Goal: Task Accomplishment & Management: Complete application form

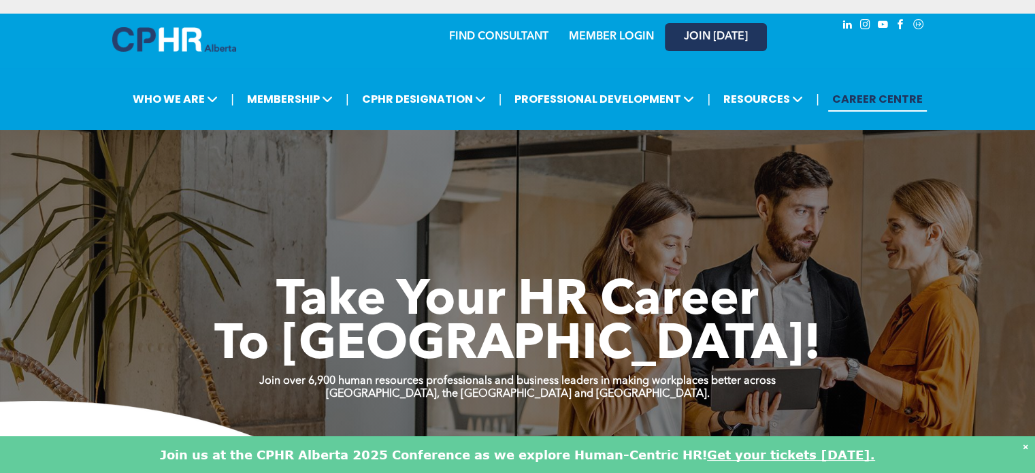
click at [702, 39] on span "JOIN [DATE]" at bounding box center [716, 37] width 64 height 13
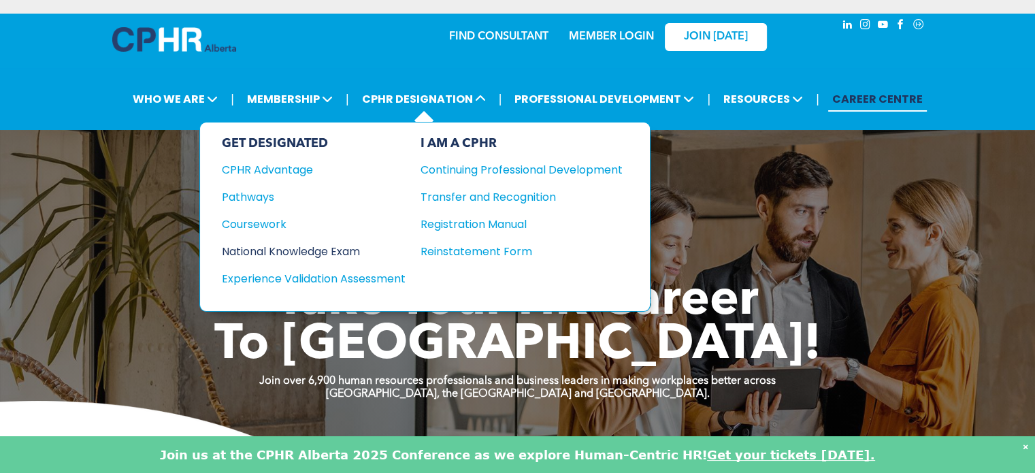
click at [305, 243] on div "National Knowledge Exam" at bounding box center [304, 251] width 165 height 17
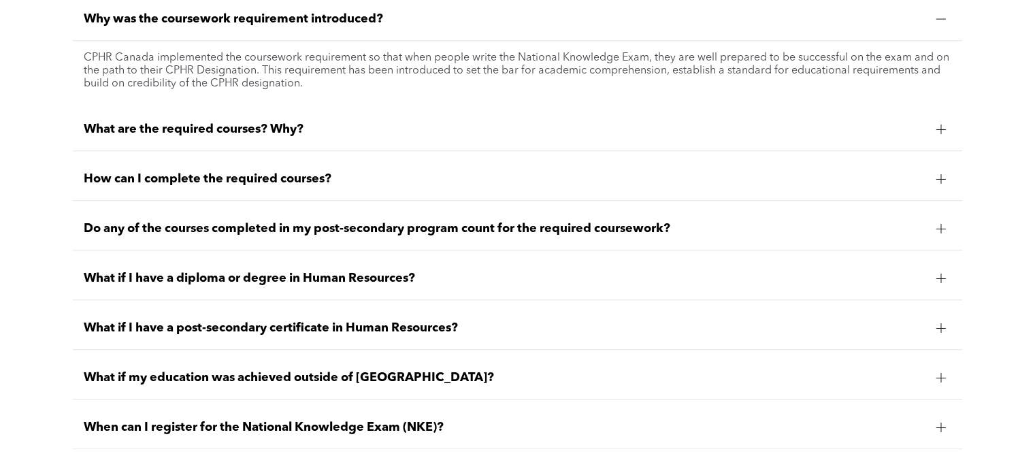
scroll to position [1220, 0]
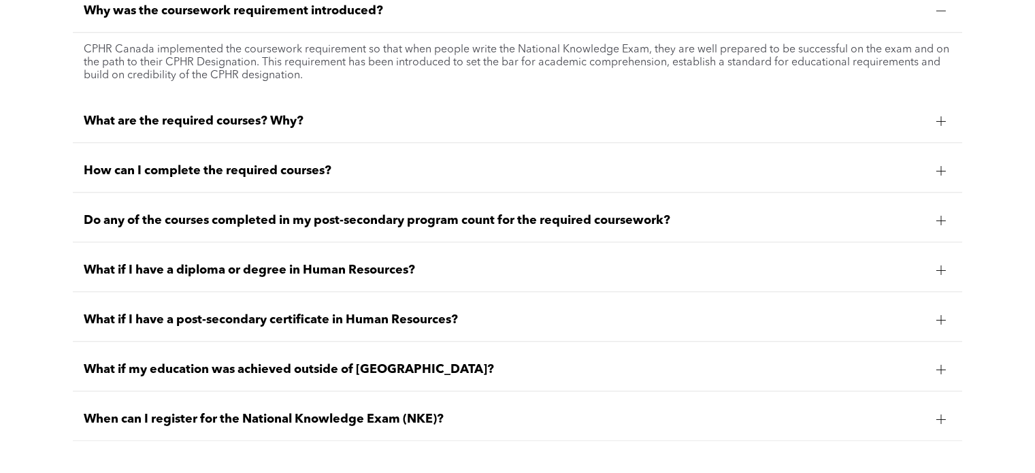
click at [934, 123] on div at bounding box center [941, 121] width 20 height 20
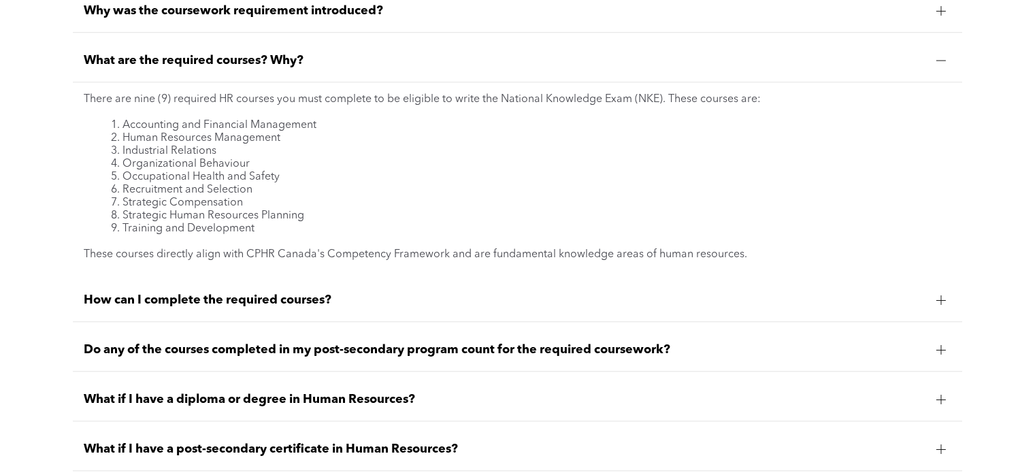
click at [943, 299] on div at bounding box center [941, 299] width 10 height 1
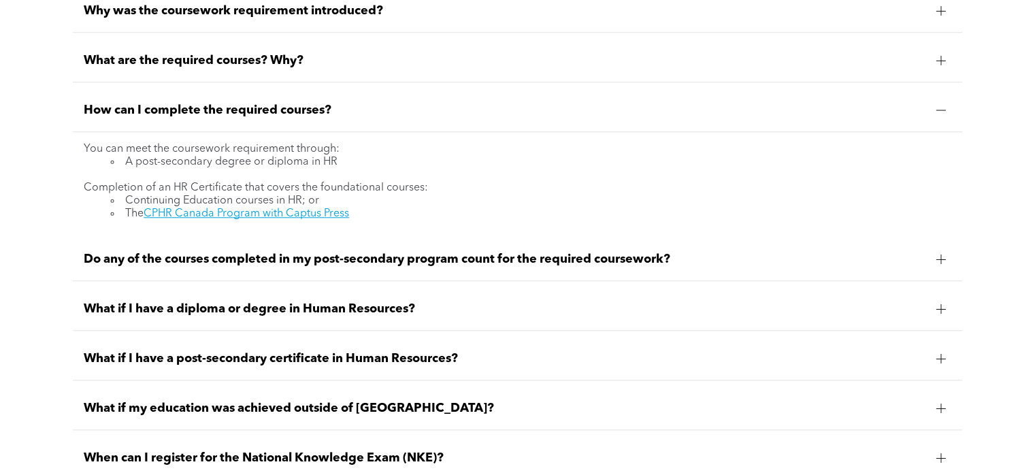
click at [941, 269] on div "Do any of the courses completed in my post-secondary program count for the requ…" at bounding box center [517, 259] width 889 height 43
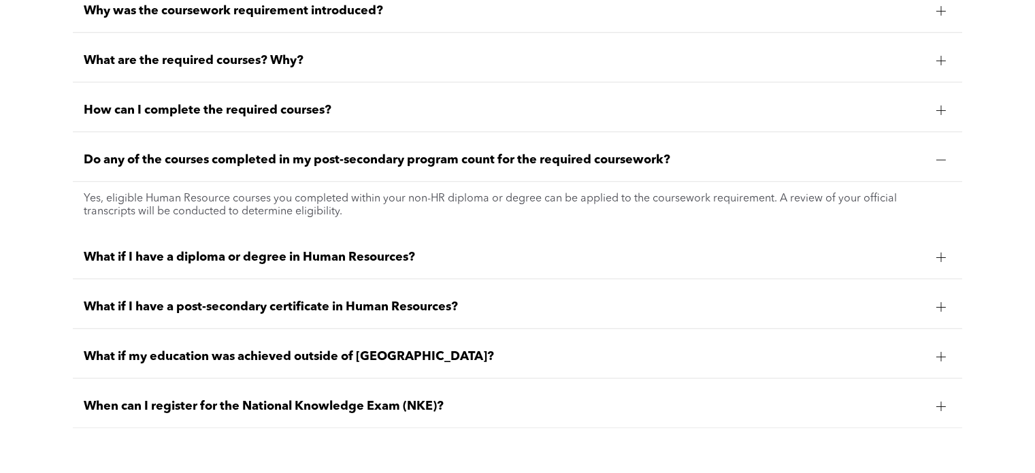
click at [945, 258] on div at bounding box center [941, 257] width 20 height 20
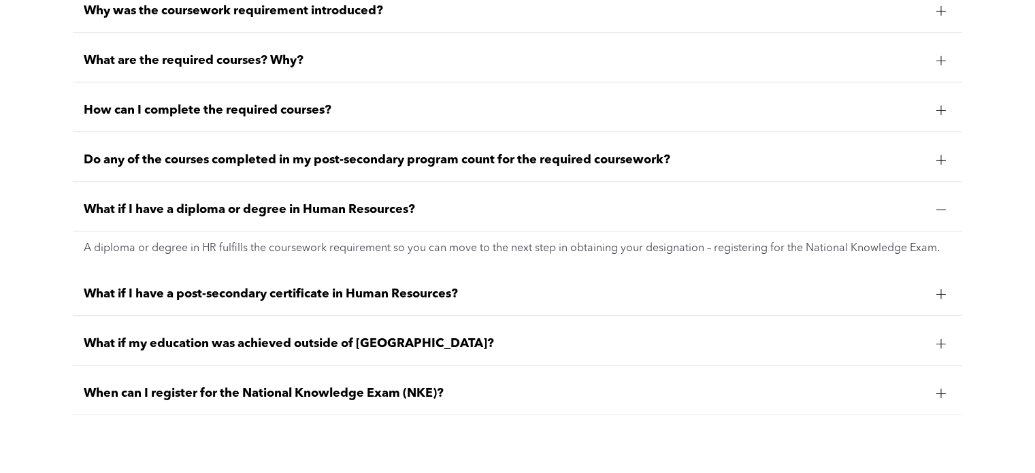
click at [938, 340] on div at bounding box center [941, 344] width 10 height 10
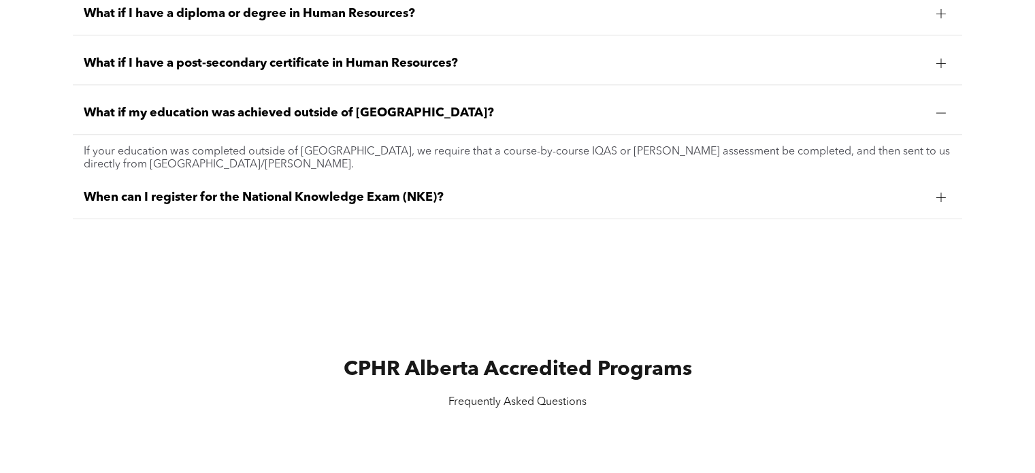
scroll to position [1430, 0]
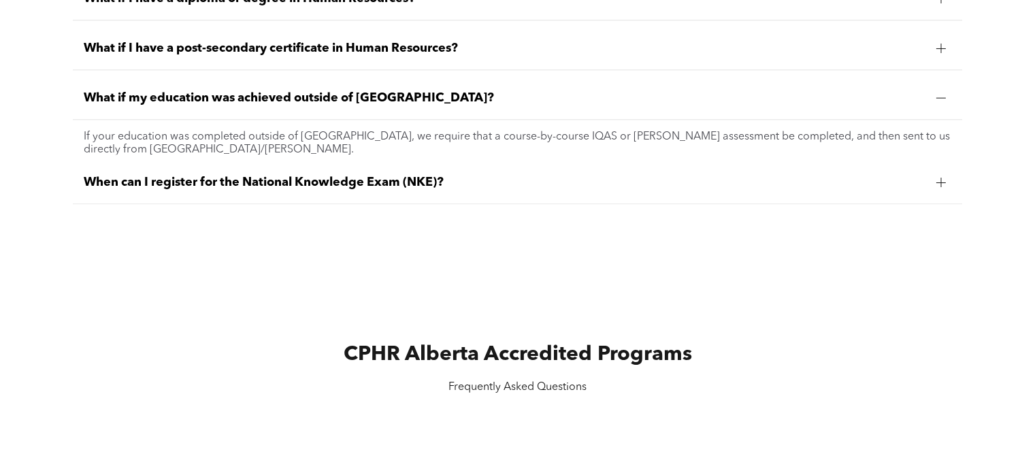
click at [943, 184] on div at bounding box center [941, 183] width 10 height 10
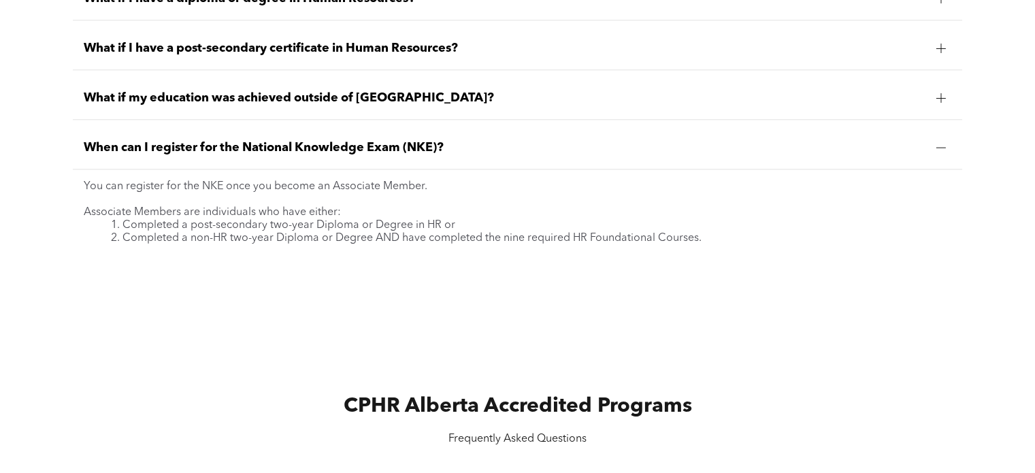
click at [944, 146] on div at bounding box center [941, 148] width 10 height 10
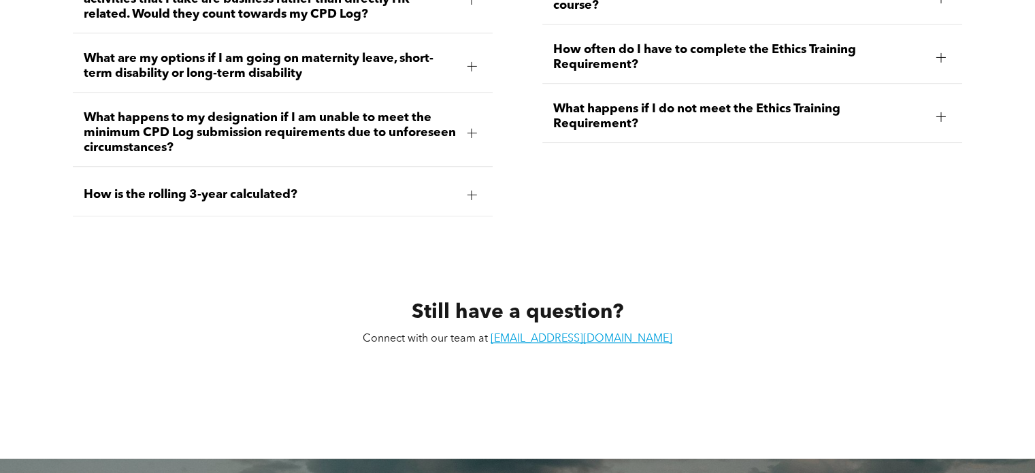
scroll to position [6342, 0]
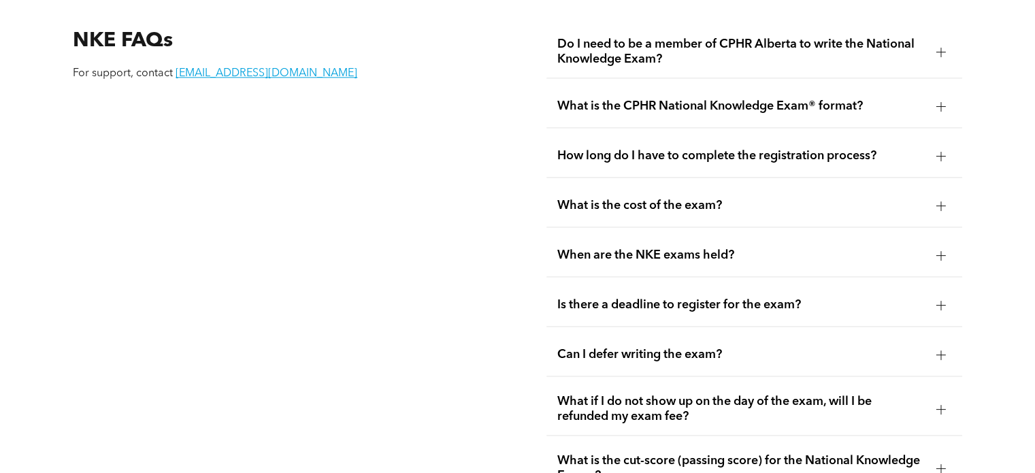
scroll to position [1804, 0]
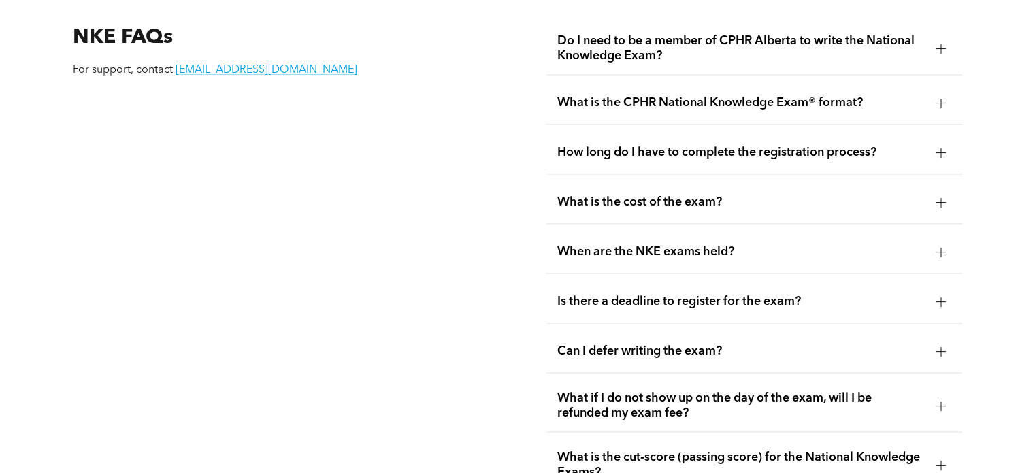
click at [938, 192] on div at bounding box center [941, 202] width 20 height 20
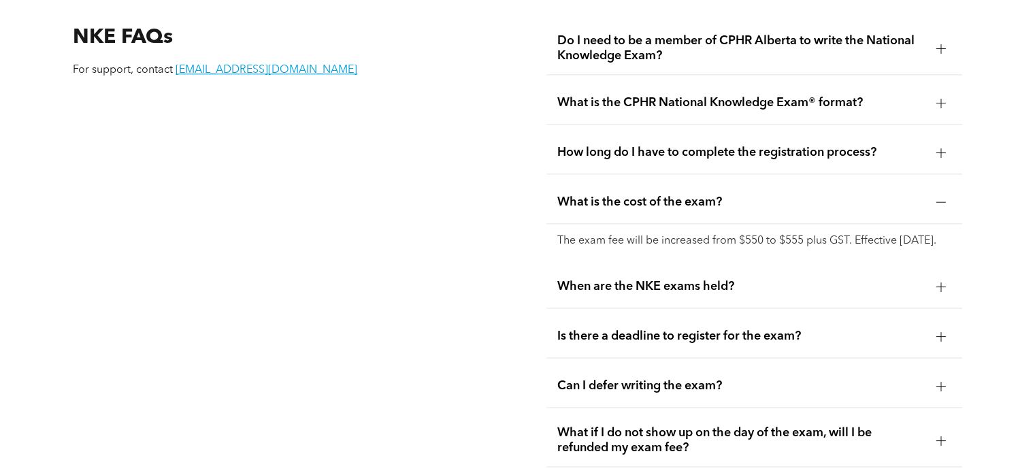
click at [938, 192] on div at bounding box center [941, 202] width 20 height 20
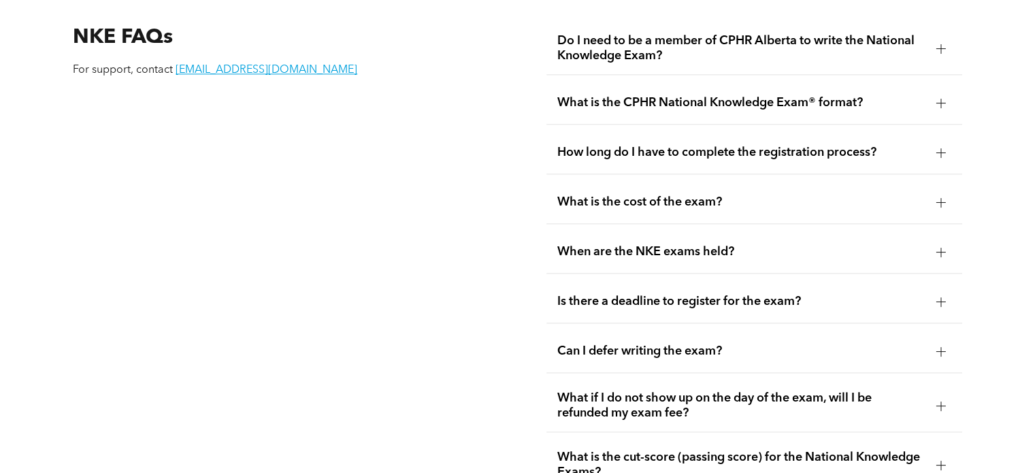
click at [939, 245] on div at bounding box center [941, 252] width 20 height 20
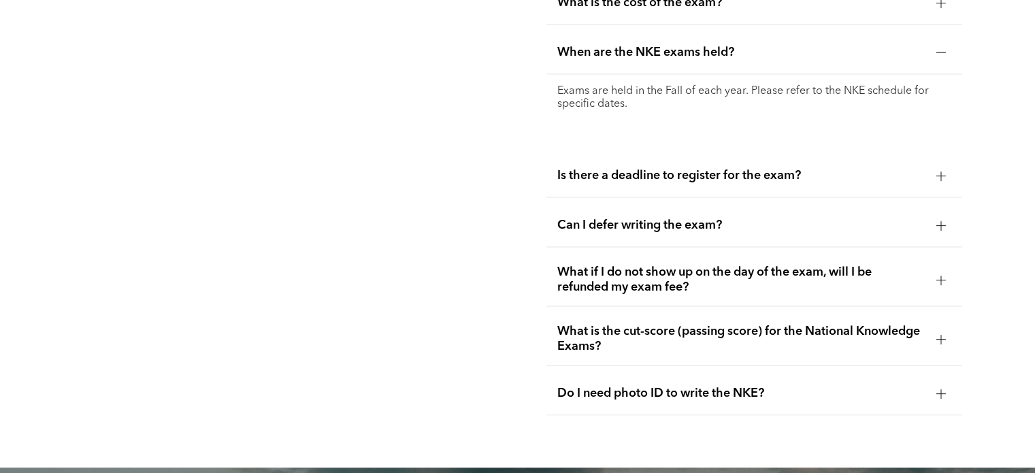
scroll to position [2030, 0]
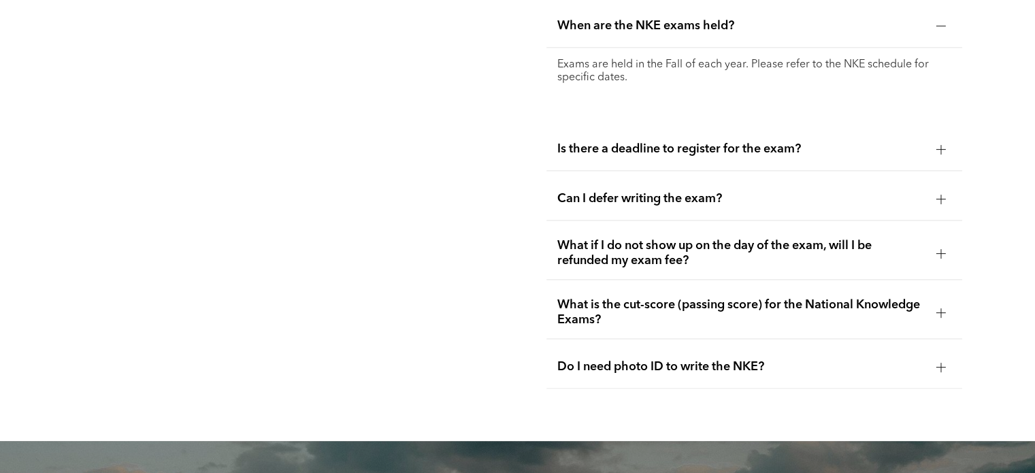
click at [939, 144] on div at bounding box center [941, 149] width 10 height 10
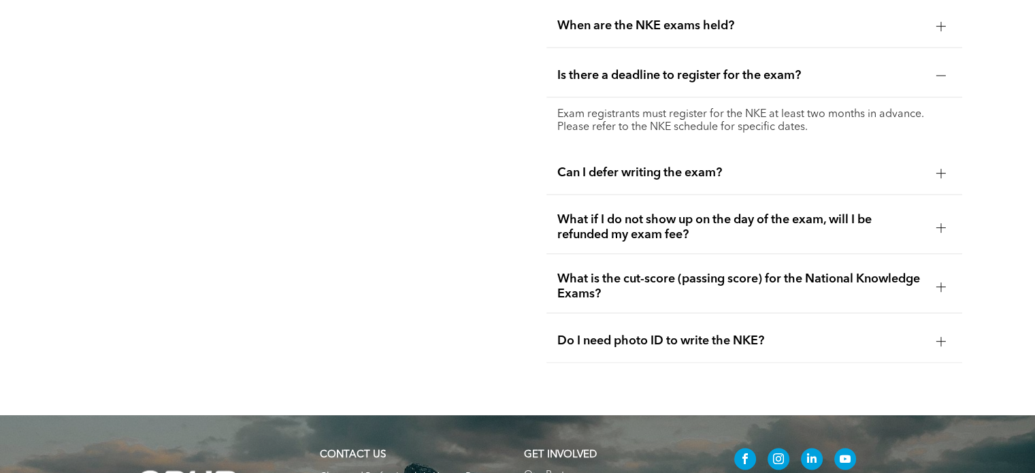
click at [930, 218] on div "What if I do not show up on the day of the exam, will I be refunded my exam fee?" at bounding box center [753, 227] width 415 height 52
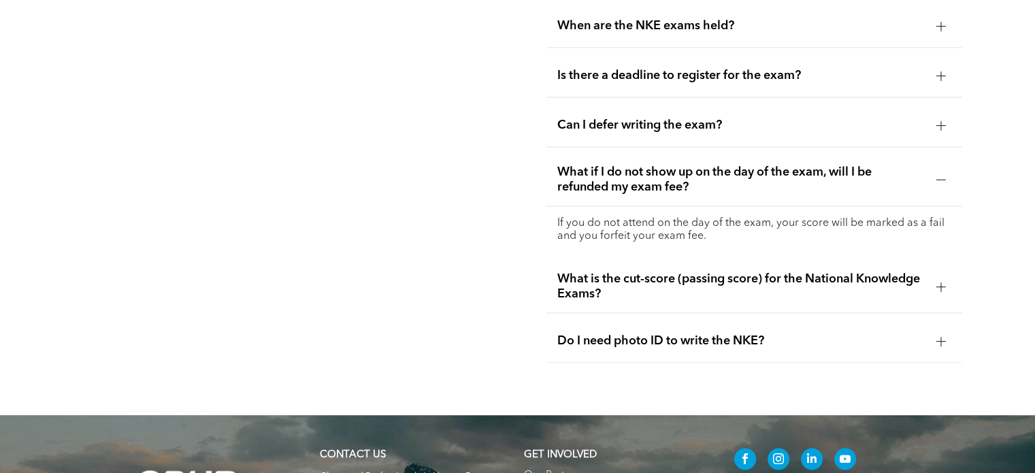
click at [941, 174] on div "What if I do not show up on the day of the exam, will I be refunded my exam fee?" at bounding box center [753, 180] width 415 height 52
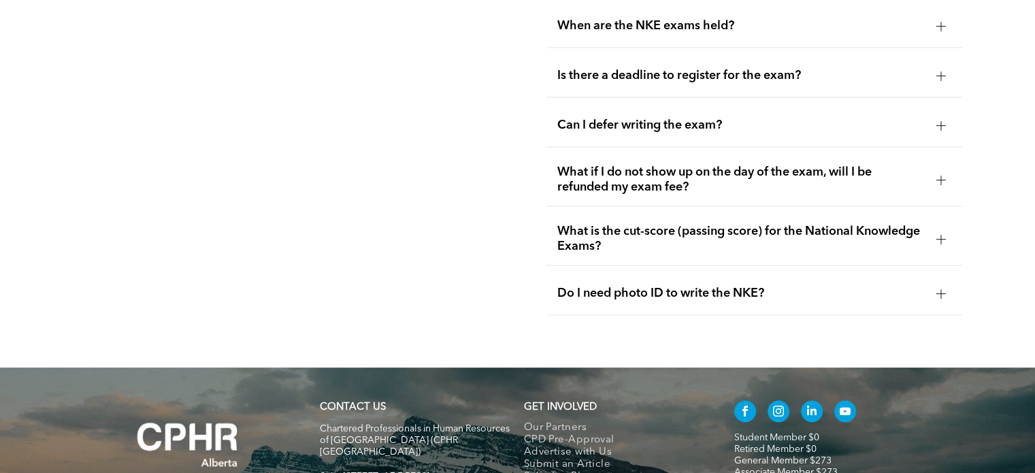
click at [945, 230] on div at bounding box center [941, 239] width 20 height 20
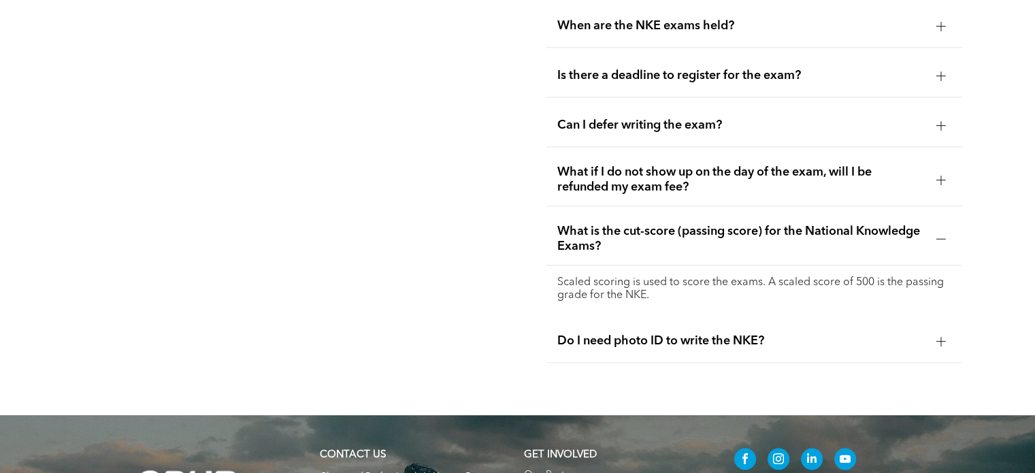
click at [945, 230] on div at bounding box center [941, 239] width 20 height 20
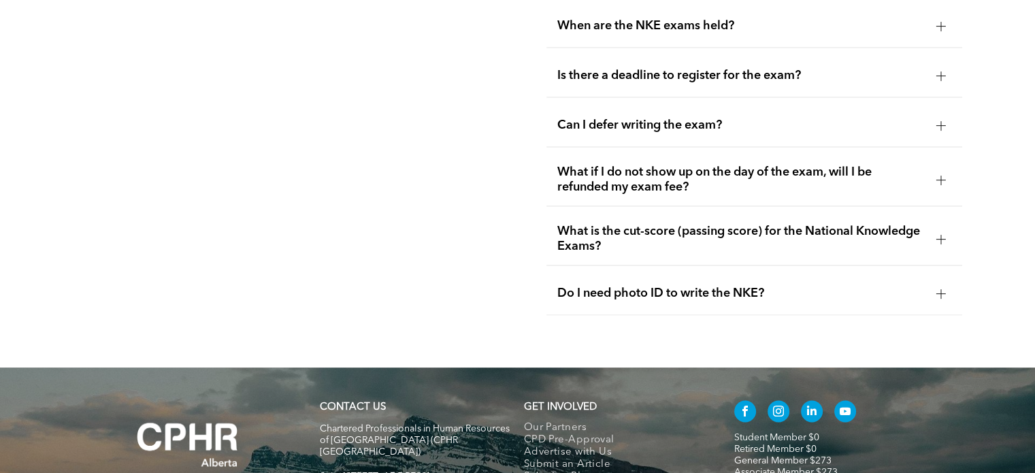
click at [932, 283] on div at bounding box center [941, 293] width 20 height 20
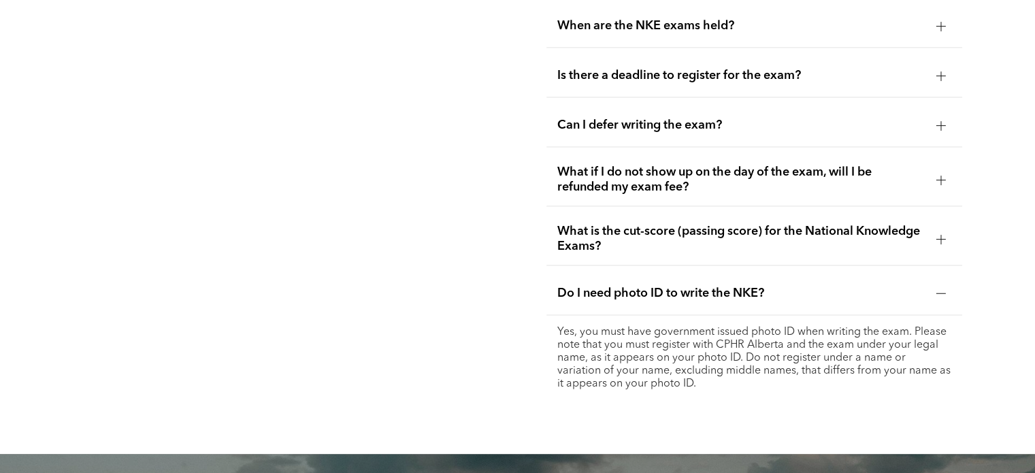
click at [932, 283] on div at bounding box center [941, 293] width 20 height 20
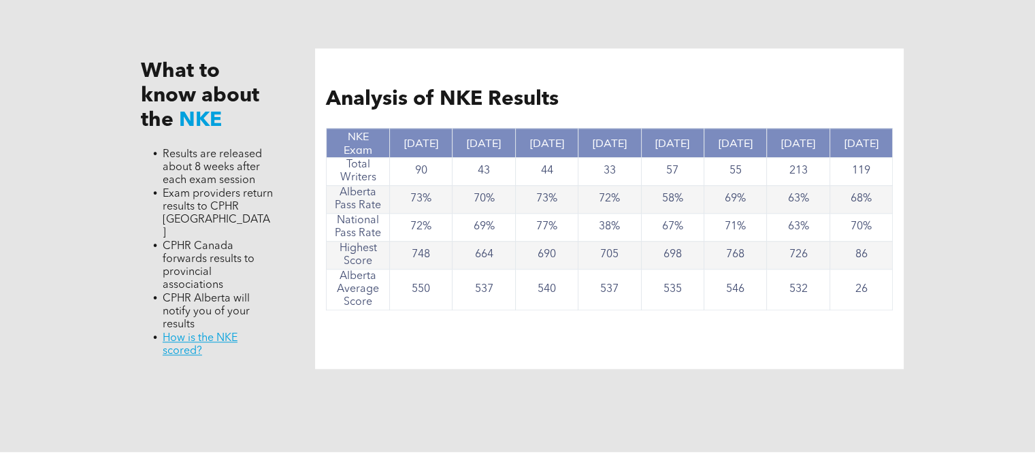
scroll to position [1320, 0]
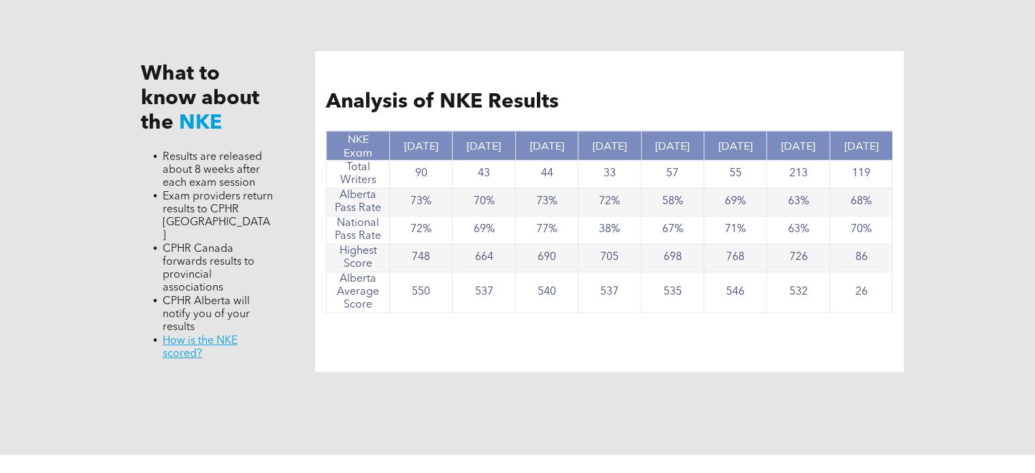
drag, startPoint x: 1032, startPoint y: 255, endPoint x: 1040, endPoint y: 244, distance: 13.6
click at [1034, 244] on html "Home WHO WE ARE ASSOCIATION About CPHR Board of Directors Team Chapter FCPHR GO…" at bounding box center [517, 26] width 1035 height 2692
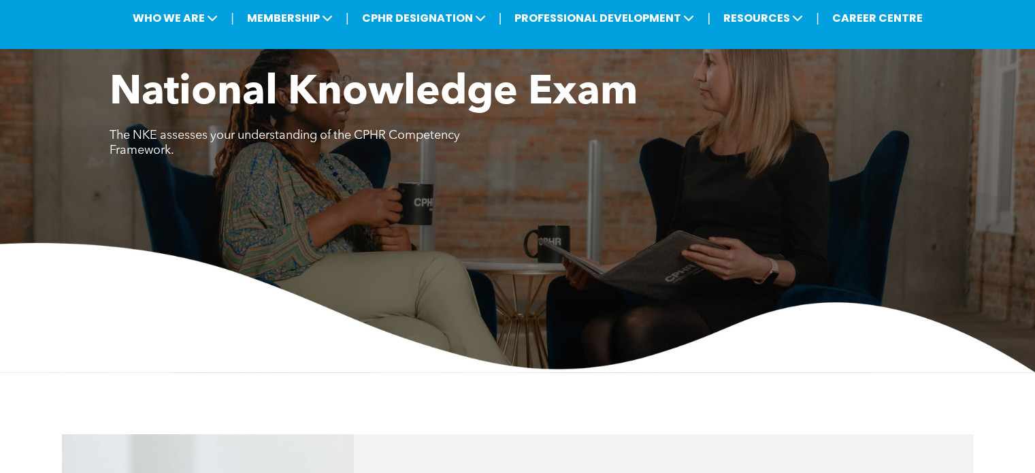
scroll to position [0, 0]
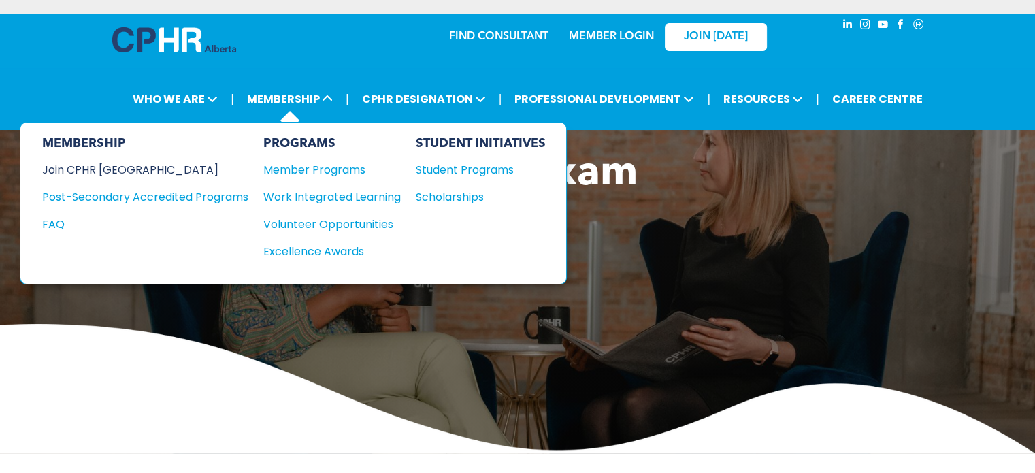
click at [117, 168] on div "Join CPHR [GEOGRAPHIC_DATA]" at bounding box center [135, 169] width 186 height 17
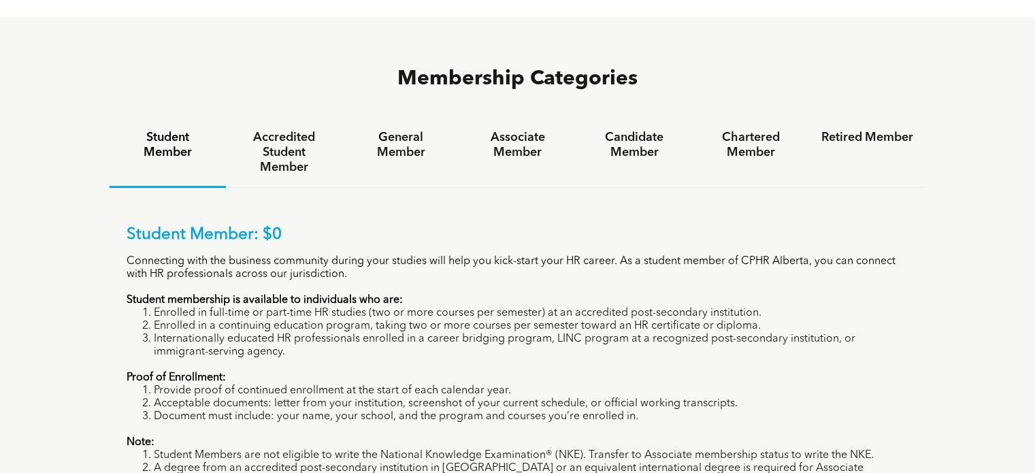
scroll to position [891, 0]
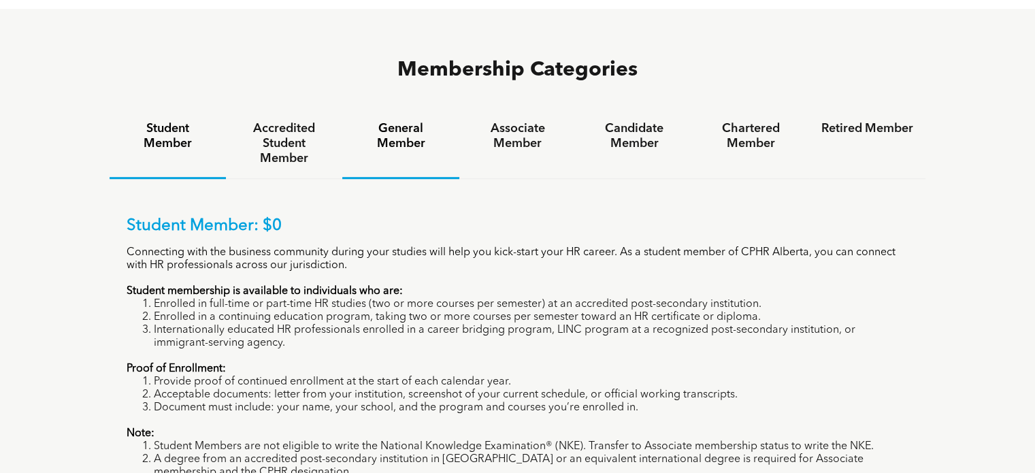
click at [392, 121] on h4 "General Member" at bounding box center [401, 136] width 92 height 30
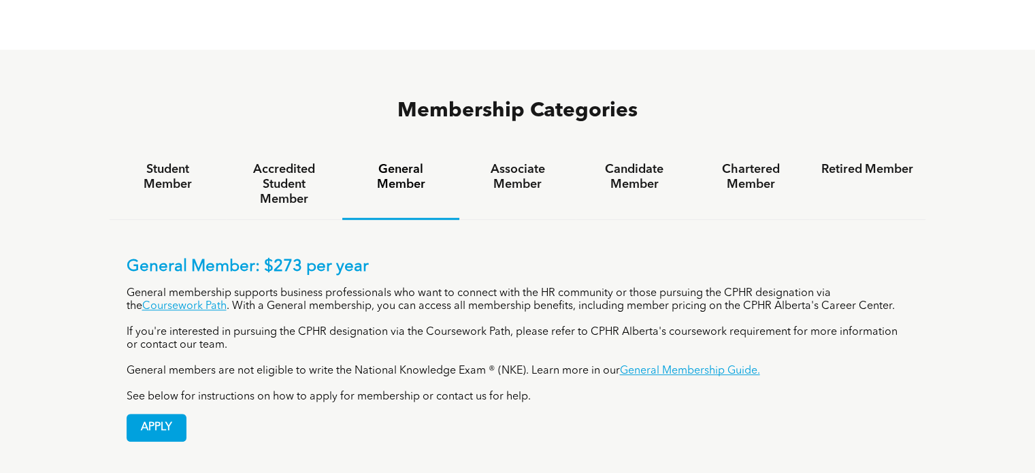
scroll to position [842, 0]
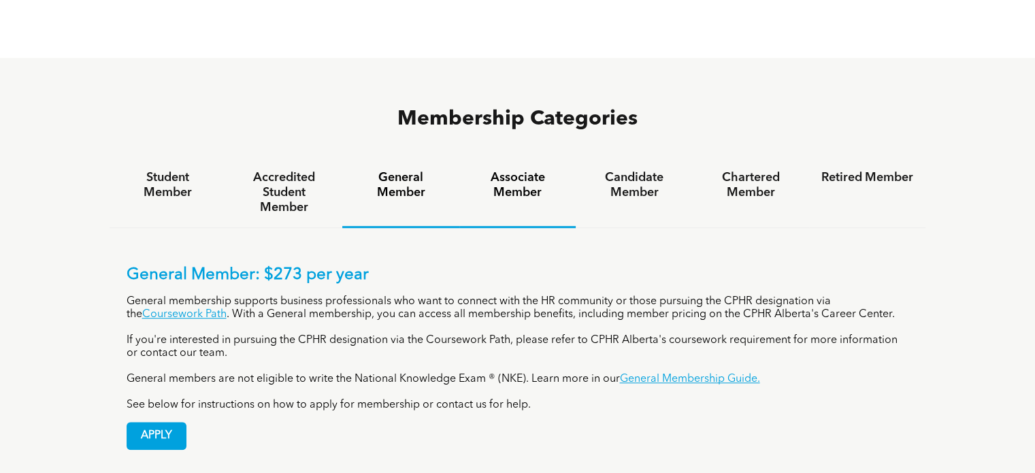
click at [534, 170] on h4 "Associate Member" at bounding box center [518, 185] width 92 height 30
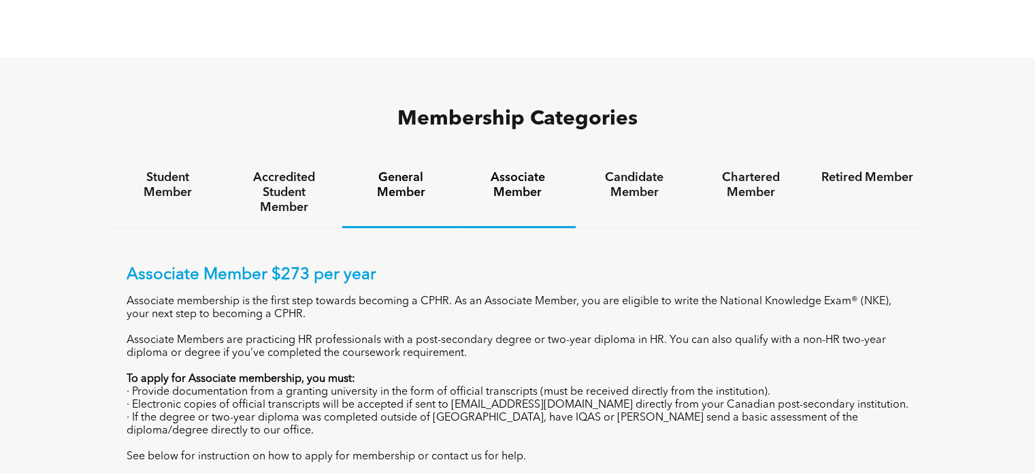
click at [402, 170] on h4 "General Member" at bounding box center [401, 185] width 92 height 30
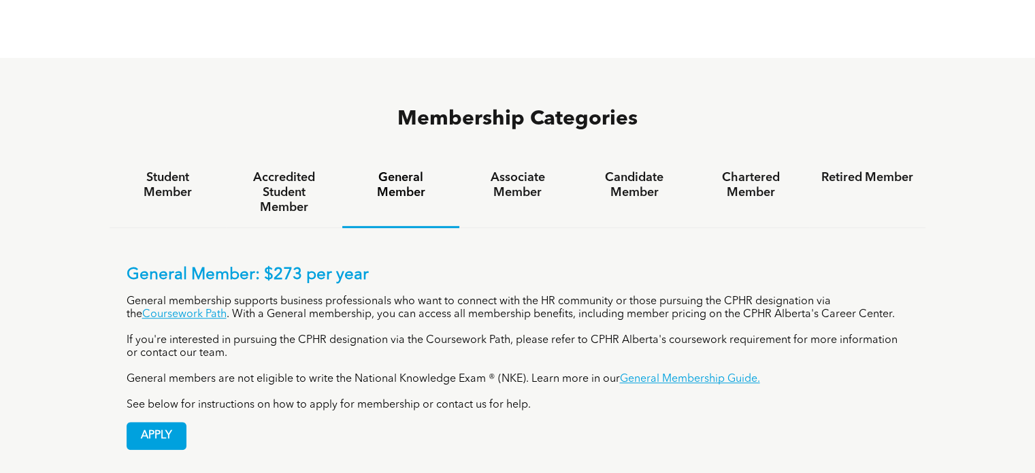
click at [402, 170] on h4 "General Member" at bounding box center [401, 185] width 92 height 30
click at [519, 170] on h4 "Associate Member" at bounding box center [518, 185] width 92 height 30
